Goal: Browse casually

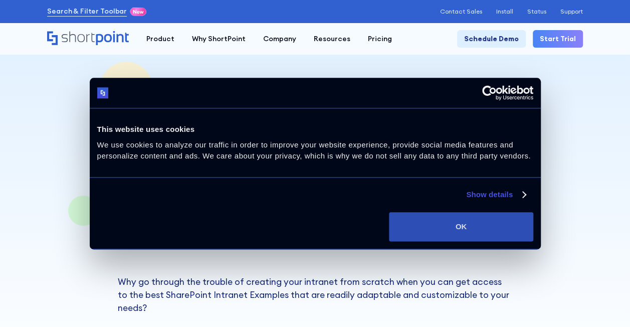
click at [463, 226] on button "OK" at bounding box center [461, 226] width 144 height 29
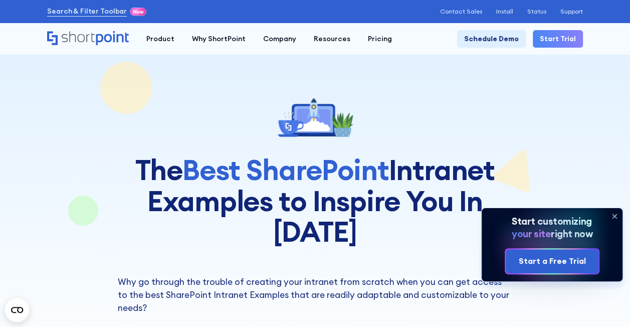
click at [613, 217] on icon at bounding box center [614, 216] width 4 height 4
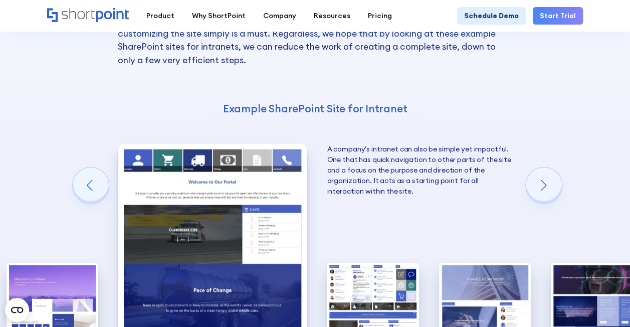
scroll to position [1282, 0]
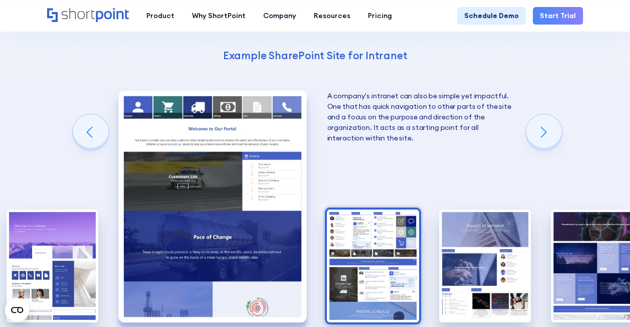
click at [379, 241] on img "3 / 10" at bounding box center [373, 265] width 92 height 113
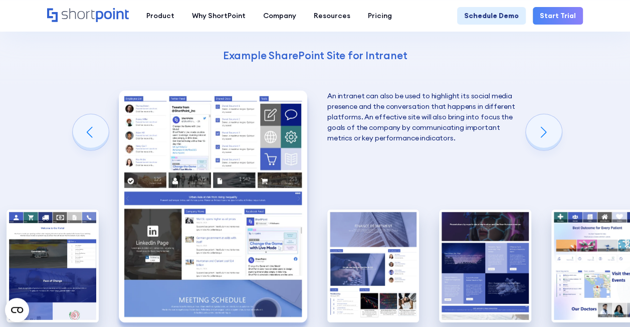
click at [206, 123] on img "3 / 10" at bounding box center [213, 207] width 188 height 232
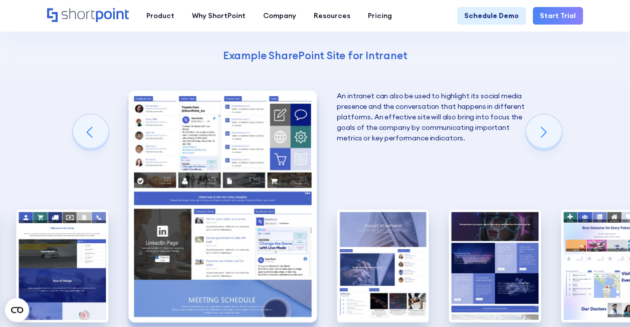
click at [231, 134] on img "3 / 10" at bounding box center [222, 207] width 188 height 232
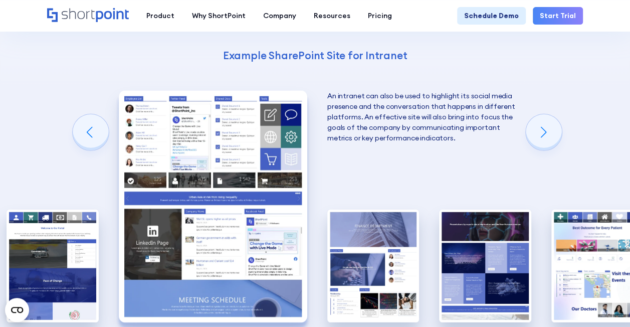
click at [212, 116] on img "3 / 10" at bounding box center [213, 207] width 188 height 232
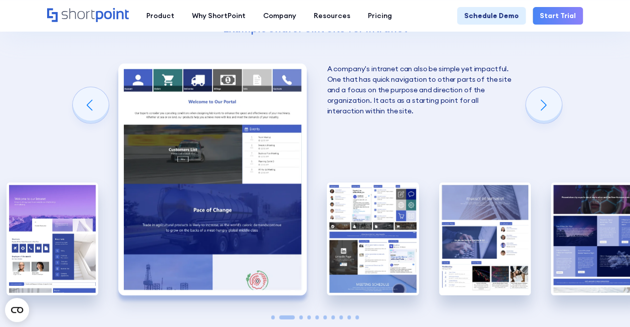
scroll to position [1312, 0]
